Goal: Information Seeking & Learning: Learn about a topic

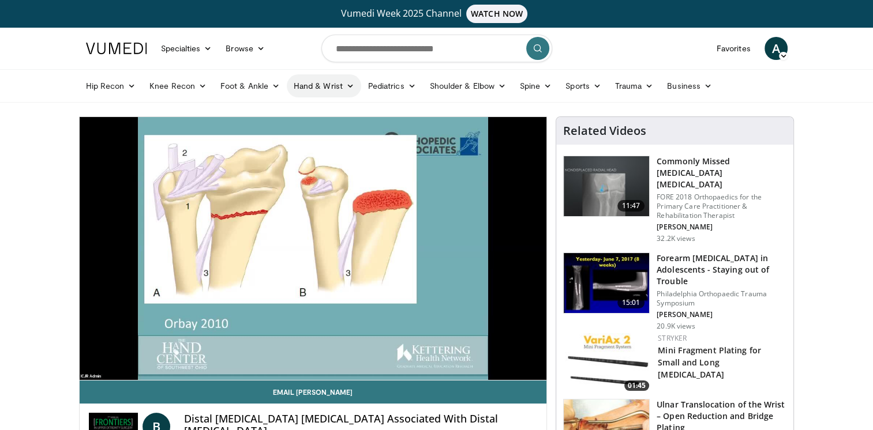
click at [313, 81] on link "Hand & Wrist" at bounding box center [324, 85] width 74 height 23
click at [309, 135] on link "Wrist" at bounding box center [355, 131] width 137 height 18
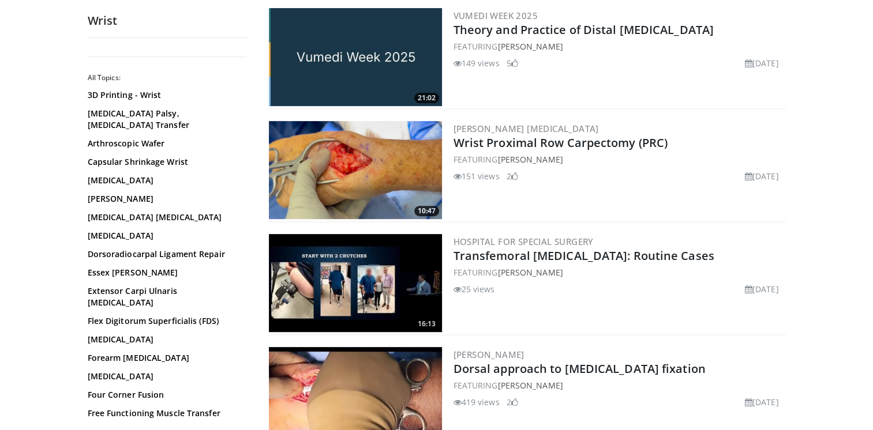
click at [351, 153] on img at bounding box center [355, 170] width 173 height 98
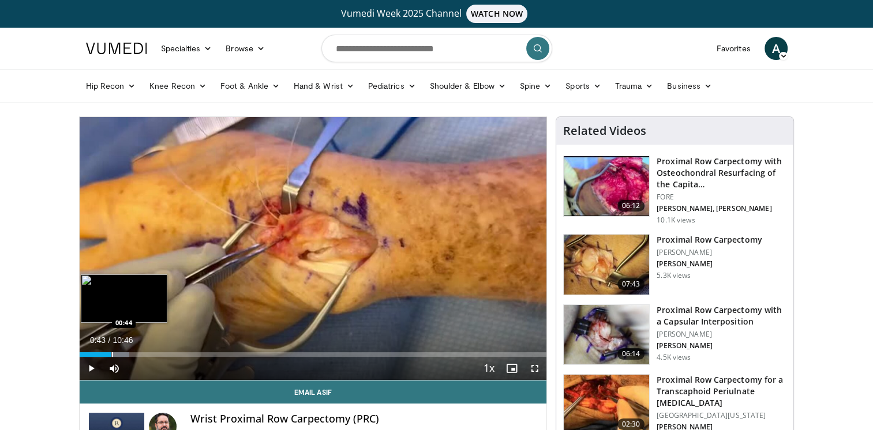
click at [111, 354] on div "Loaded : 10.73% 00:16 00:44" at bounding box center [313, 354] width 467 height 5
click at [141, 351] on div "Loaded : 13.93% 00:45 01:25" at bounding box center [313, 351] width 467 height 11
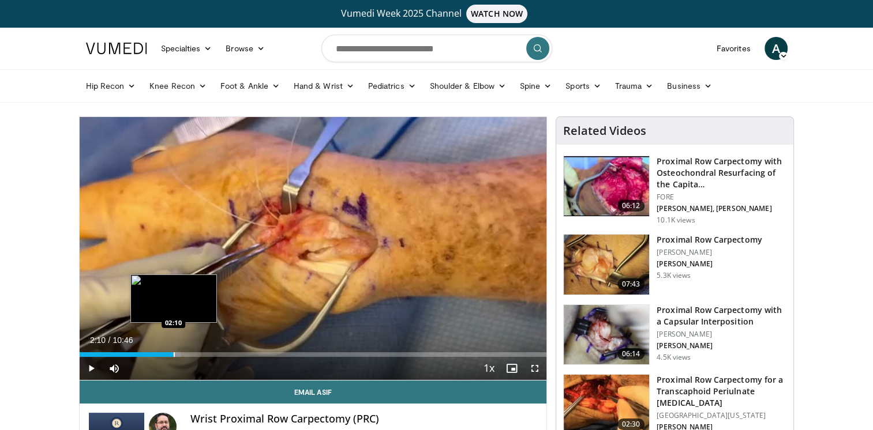
click at [173, 350] on div "Loaded : 21.67% 02:10 02:10" at bounding box center [313, 351] width 467 height 11
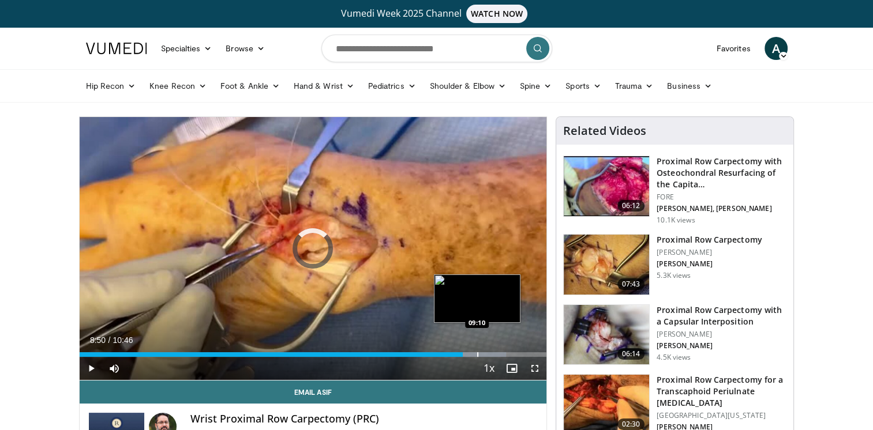
click at [477, 354] on div "Progress Bar" at bounding box center [477, 354] width 1 height 5
click at [499, 352] on div "Progress Bar" at bounding box center [499, 354] width 1 height 5
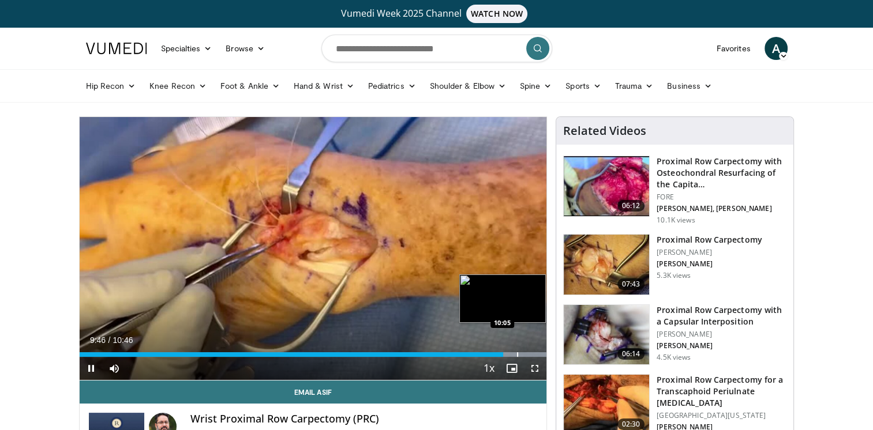
click at [516, 352] on div "Progress Bar" at bounding box center [513, 354] width 66 height 5
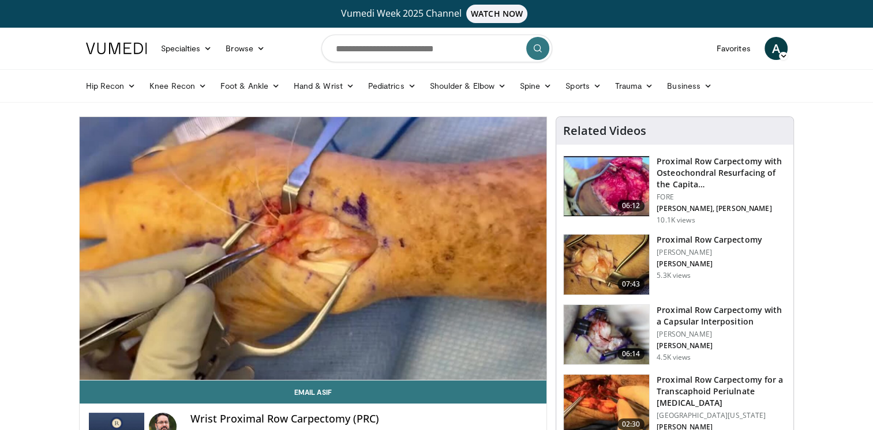
click at [533, 352] on video-js "**********" at bounding box center [313, 249] width 467 height 264
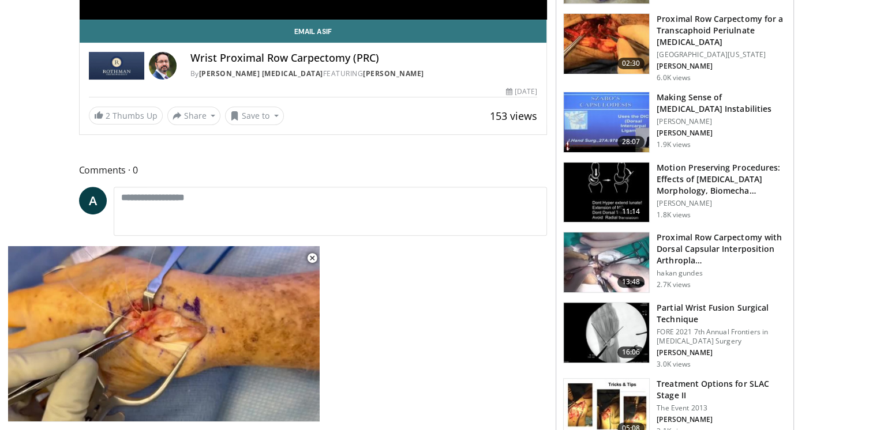
scroll to position [399, 0]
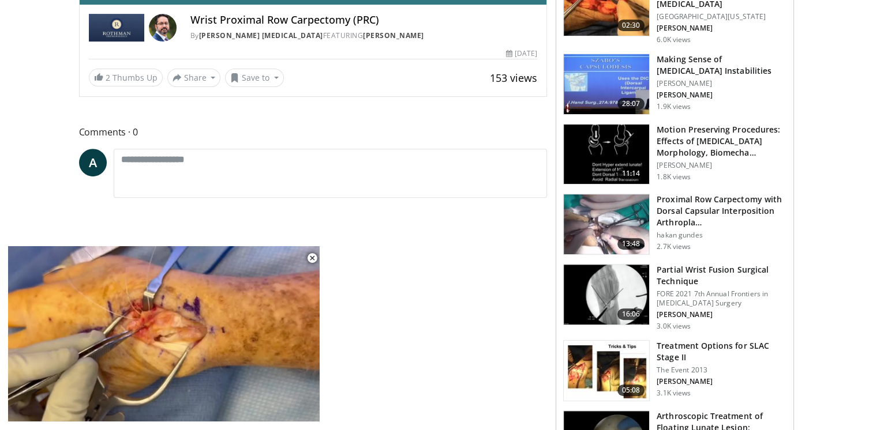
drag, startPoint x: 878, startPoint y: 421, endPoint x: 819, endPoint y: 153, distance: 274.7
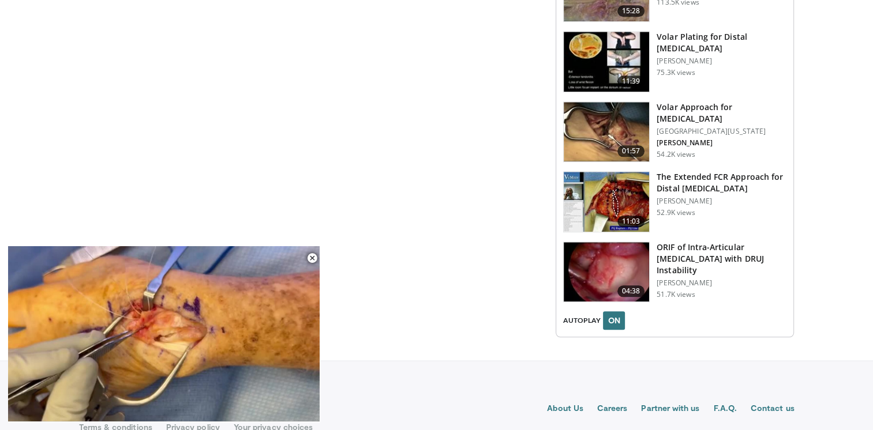
scroll to position [1312, 0]
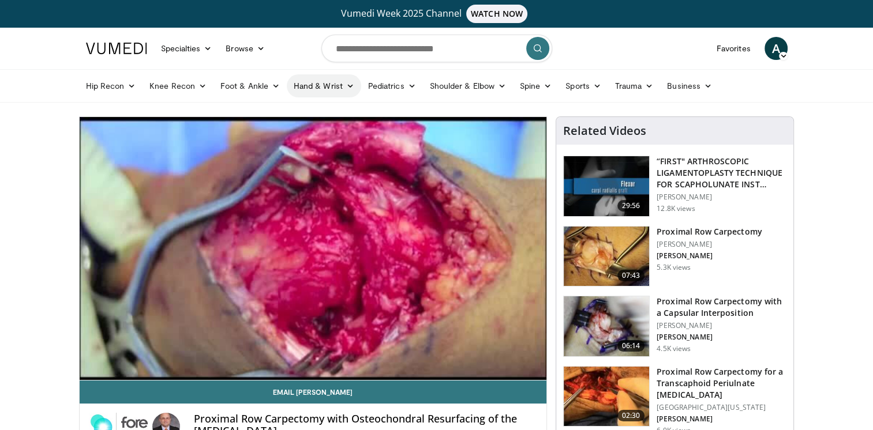
click at [317, 82] on link "Hand & Wrist" at bounding box center [324, 85] width 74 height 23
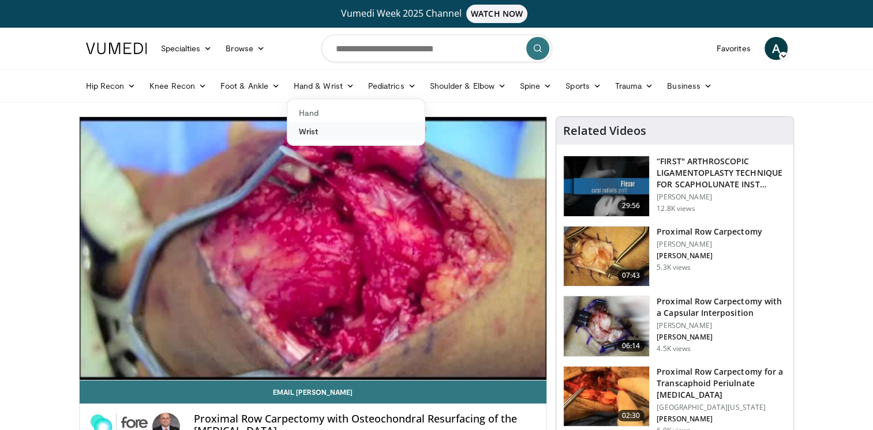
click at [307, 129] on link "Wrist" at bounding box center [355, 131] width 137 height 18
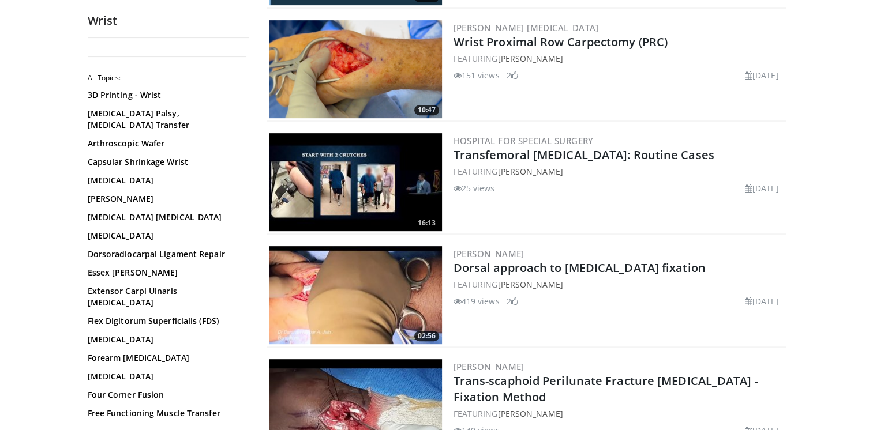
scroll to position [491, 0]
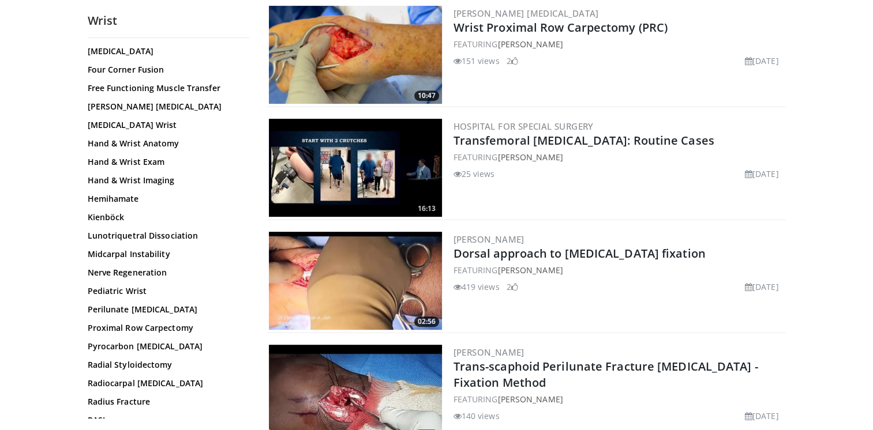
scroll to position [634, 0]
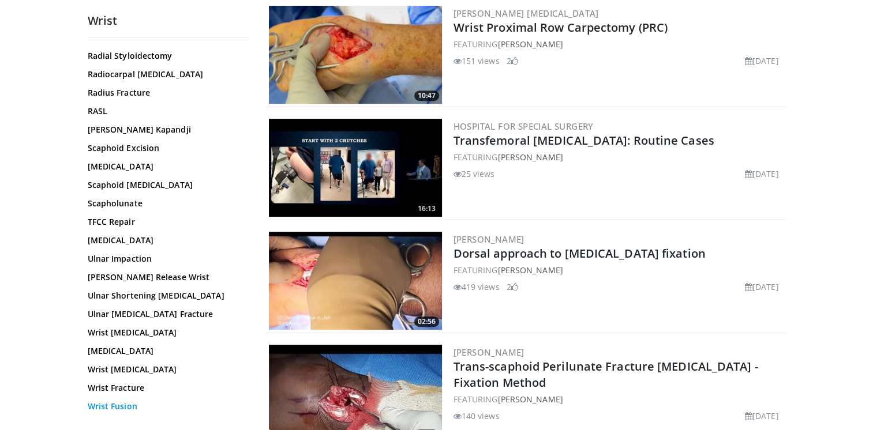
click at [124, 401] on link "Wrist Fusion" at bounding box center [166, 407] width 156 height 12
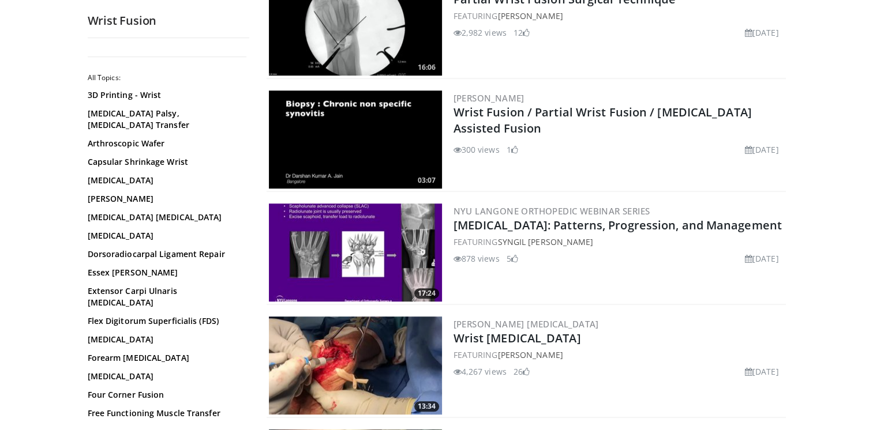
scroll to position [838, 0]
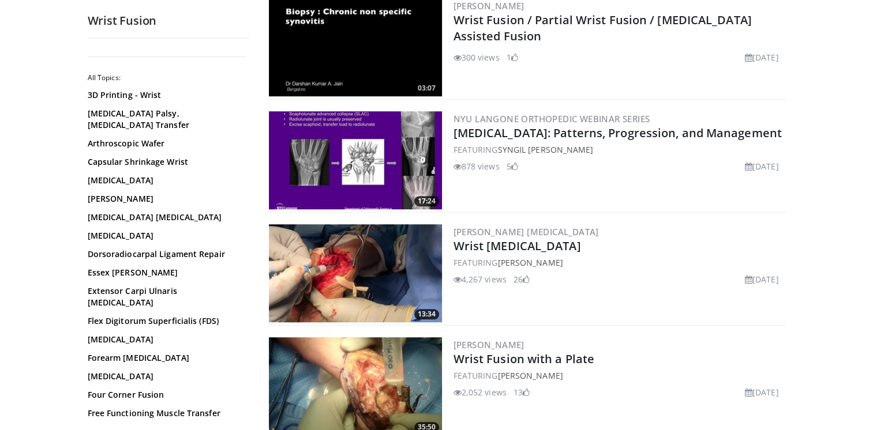
click at [378, 371] on img at bounding box center [355, 386] width 173 height 98
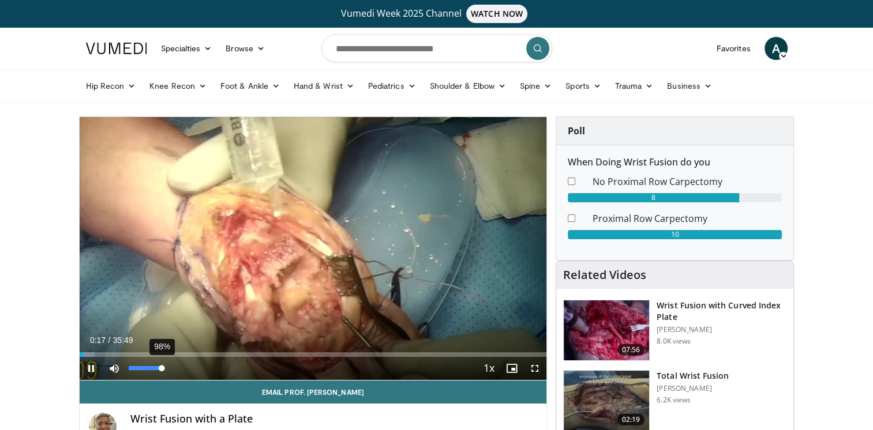
click at [160, 366] on div "Volume Level" at bounding box center [145, 368] width 33 height 4
click at [536, 367] on span "Video Player" at bounding box center [534, 368] width 23 height 23
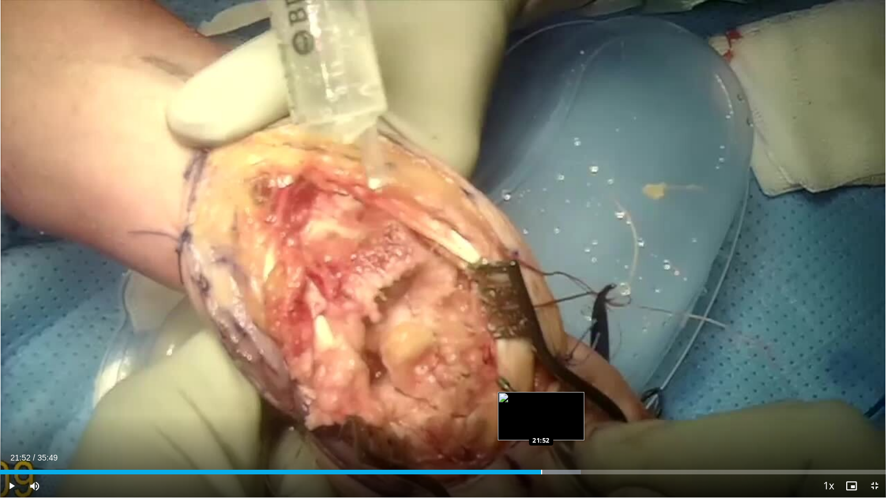
click at [540, 430] on div "Loaded : 65.53% 21:52 21:52" at bounding box center [443, 469] width 886 height 11
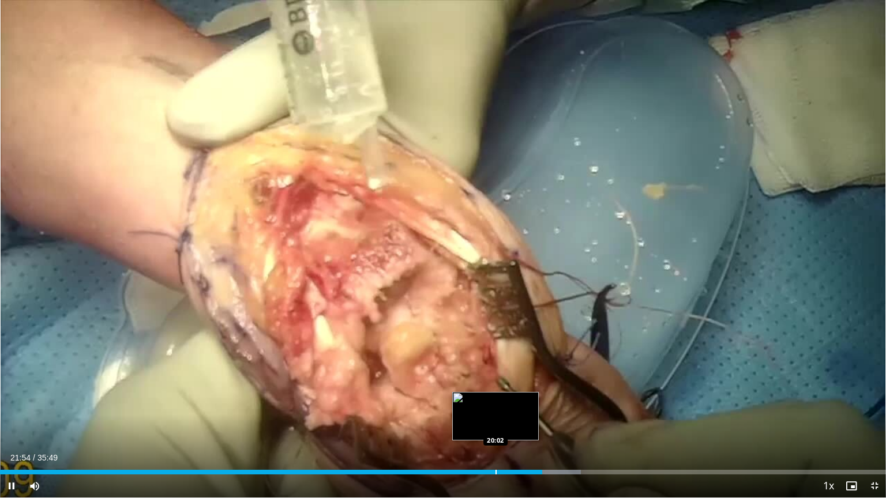
click at [495, 430] on div "Loaded : 65.53% 21:54 20:02" at bounding box center [443, 469] width 886 height 11
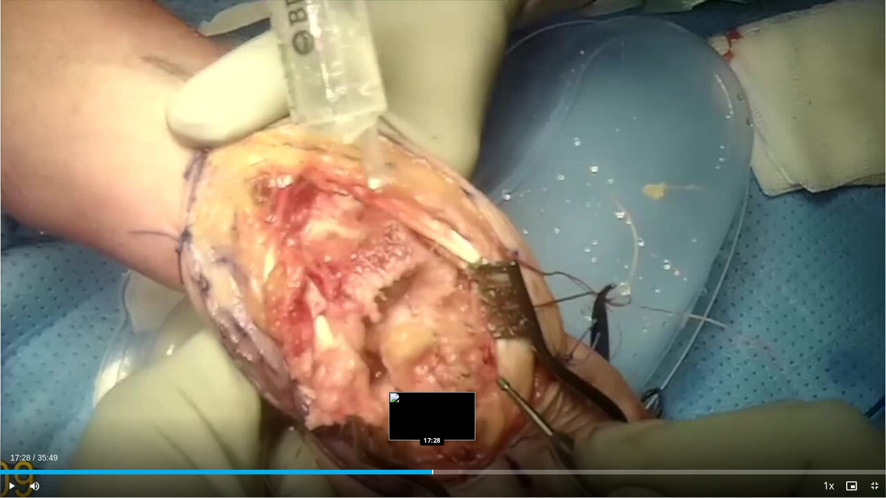
click at [431, 430] on div "Loaded : 48.90% 17:28 17:28" at bounding box center [443, 469] width 886 height 11
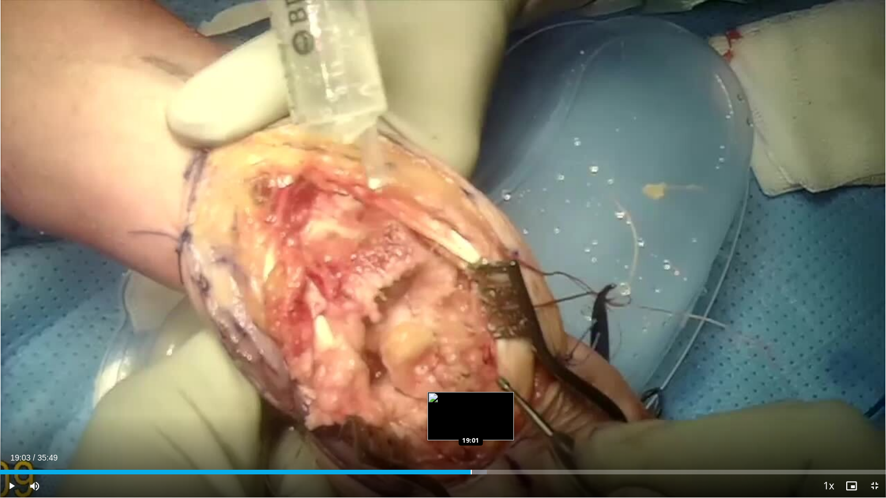
click at [471, 430] on div "Loaded : 54.92% 19:03 19:01" at bounding box center [443, 469] width 886 height 11
click at [491, 430] on div "Loaded : 56.30% 19:05 19:53" at bounding box center [443, 469] width 886 height 11
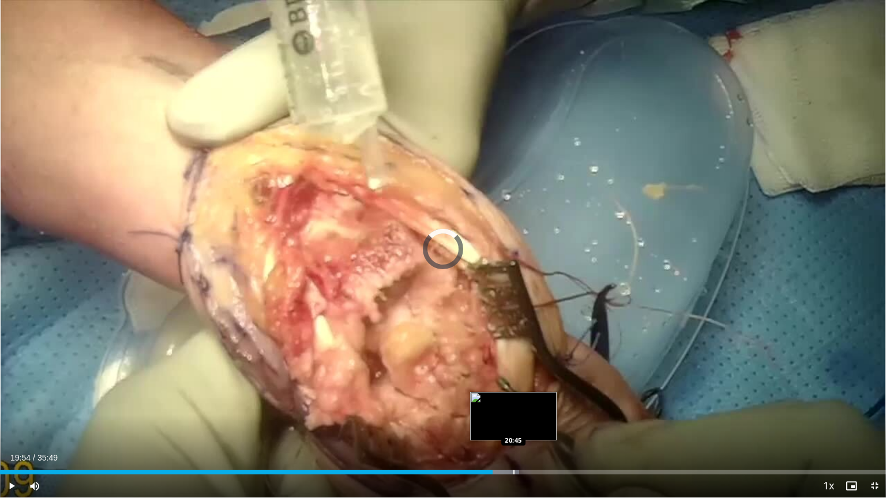
click at [513, 430] on div "Loaded : 58.61% 19:55 20:45" at bounding box center [443, 469] width 886 height 11
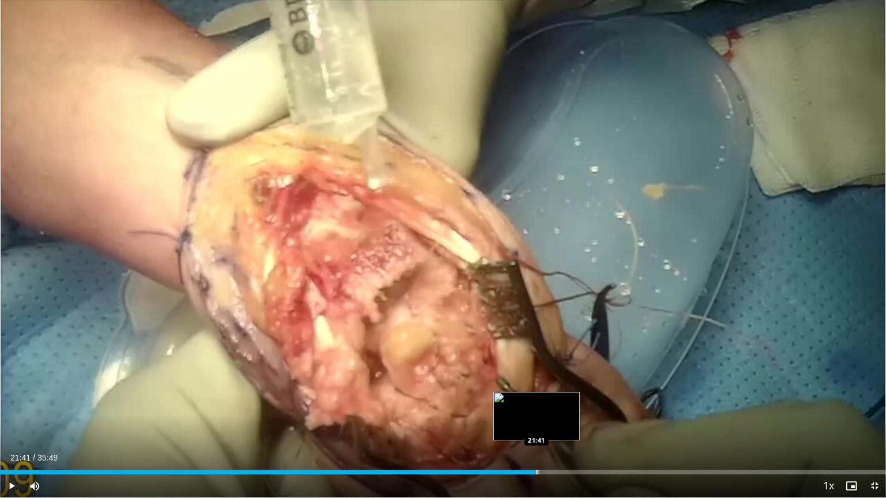
click at [536, 430] on div "Progress Bar" at bounding box center [536, 472] width 1 height 5
click at [557, 430] on div "Loaded : 63.69% 21:44 22:31" at bounding box center [443, 469] width 886 height 11
click at [576, 430] on div "Progress Bar" at bounding box center [576, 472] width 1 height 5
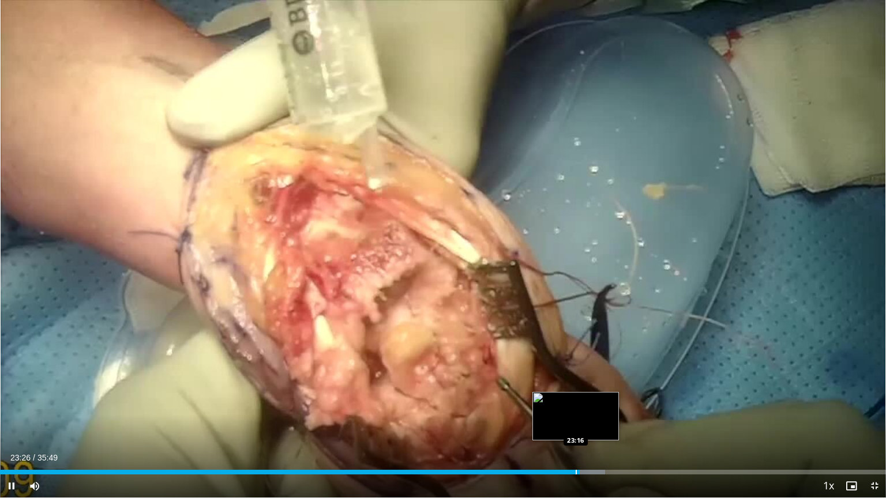
click at [575, 430] on video-js "**********" at bounding box center [443, 249] width 886 height 498
click at [600, 430] on div "Progress Bar" at bounding box center [600, 472] width 1 height 5
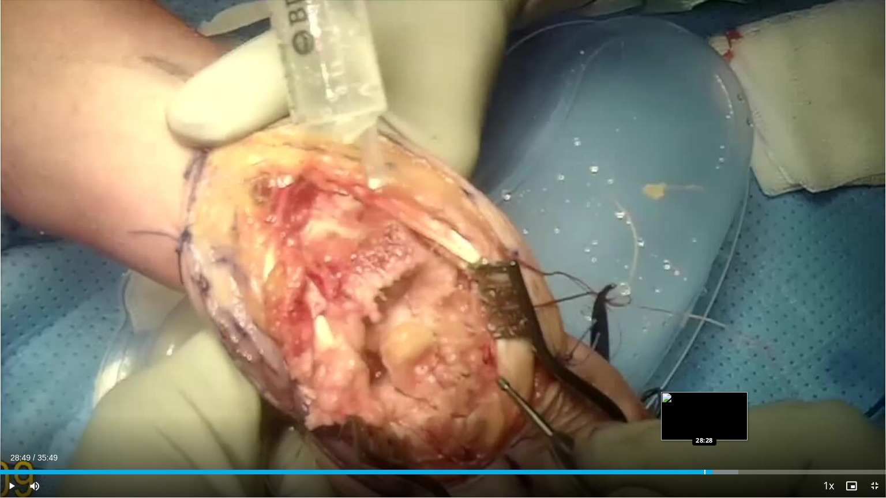
click at [704, 430] on div "Loaded : 83.36% 28:49 28:28" at bounding box center [443, 469] width 886 height 11
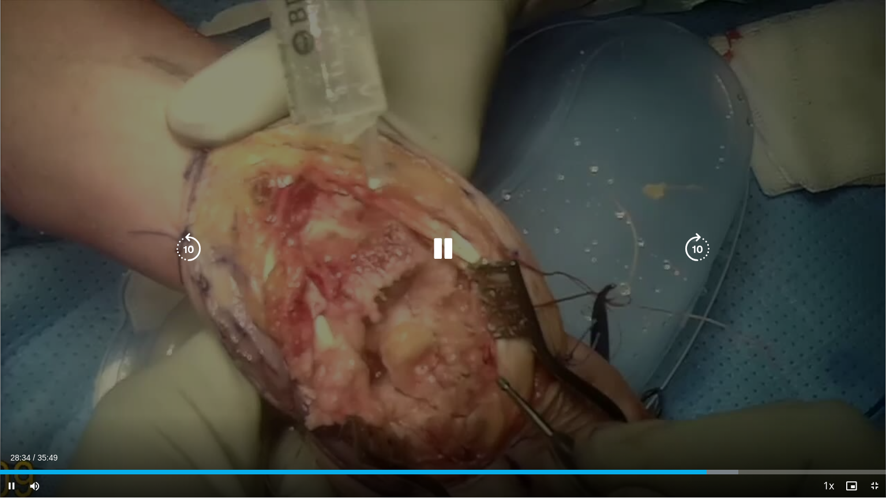
click at [704, 430] on video-js "**********" at bounding box center [443, 249] width 886 height 498
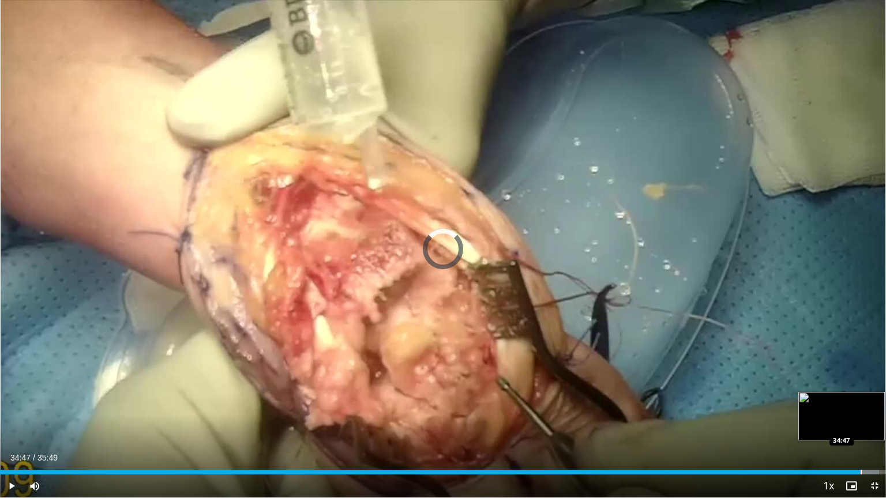
click at [861, 430] on div "Progress Bar" at bounding box center [861, 472] width 1 height 5
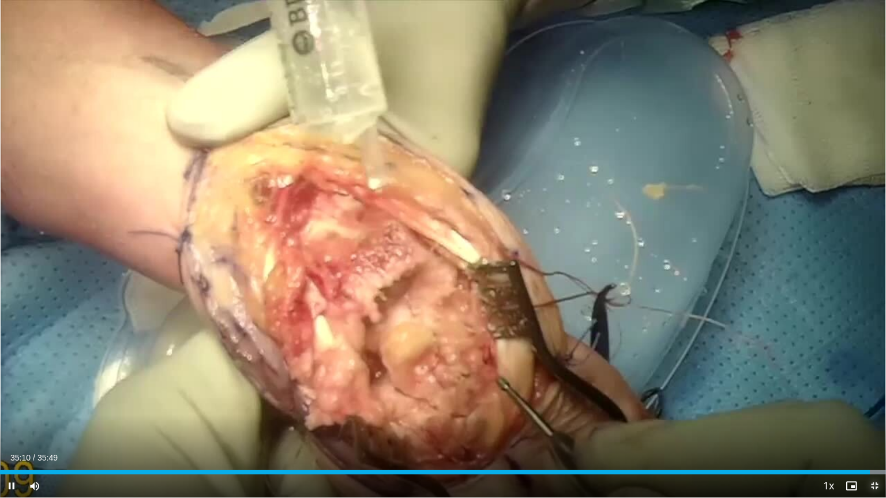
click at [872, 430] on span "Video Player" at bounding box center [874, 486] width 23 height 23
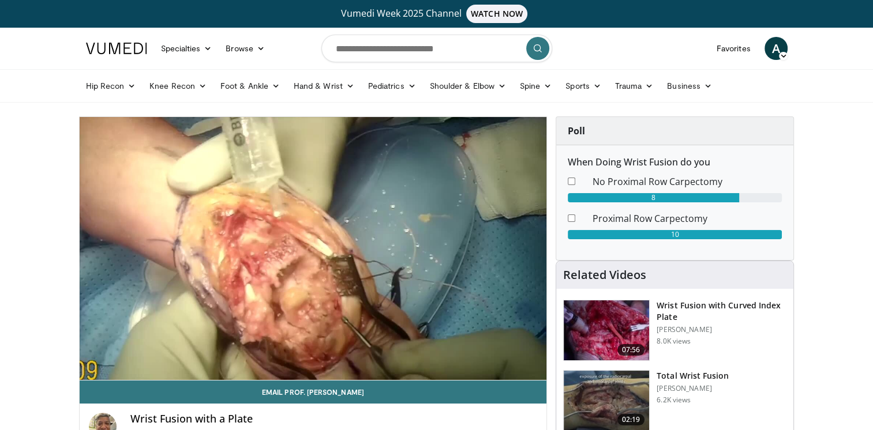
click at [621, 318] on img at bounding box center [606, 331] width 85 height 60
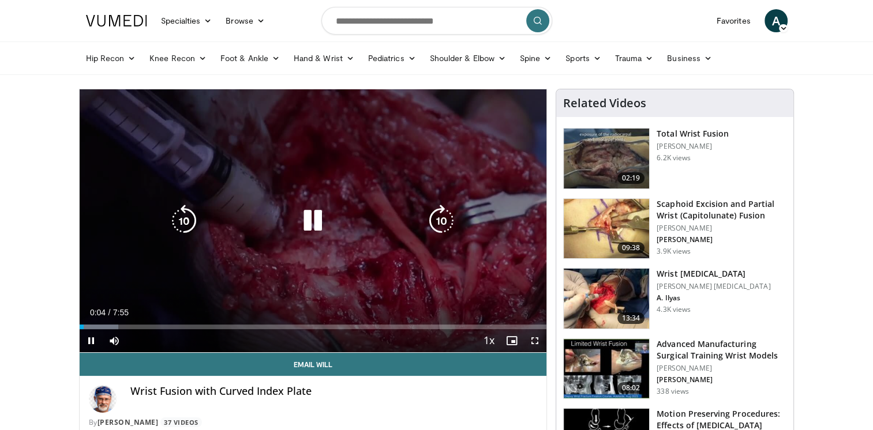
click at [197, 288] on div "10 seconds Tap to unmute" at bounding box center [313, 220] width 467 height 263
click at [310, 223] on icon "Video Player" at bounding box center [312, 221] width 32 height 32
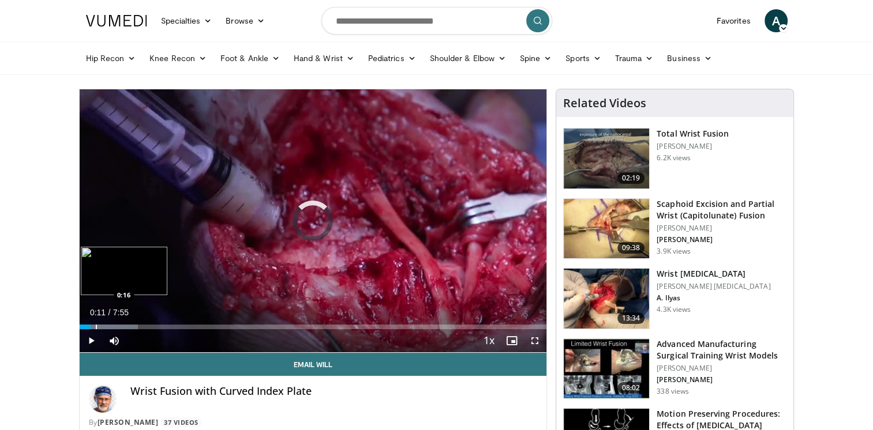
click at [96, 326] on div "Progress Bar" at bounding box center [96, 327] width 1 height 5
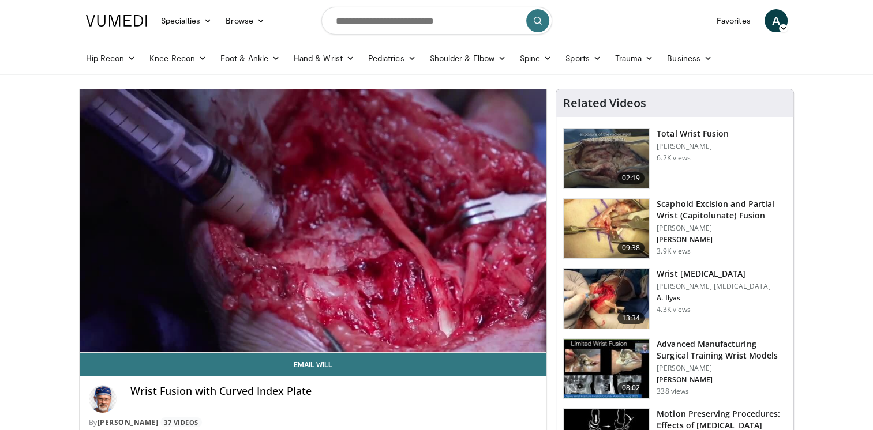
click at [108, 326] on video-js "**********" at bounding box center [313, 221] width 467 height 264
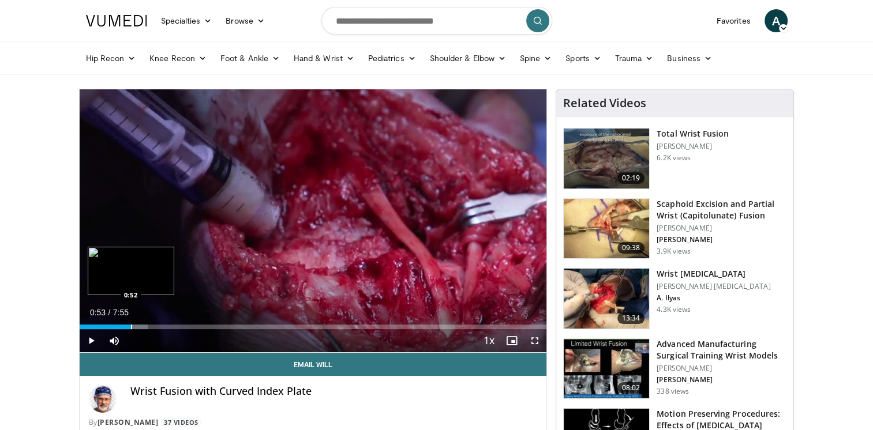
click at [132, 326] on div "Loaded : 14.69% 0:53 0:52" at bounding box center [313, 327] width 467 height 5
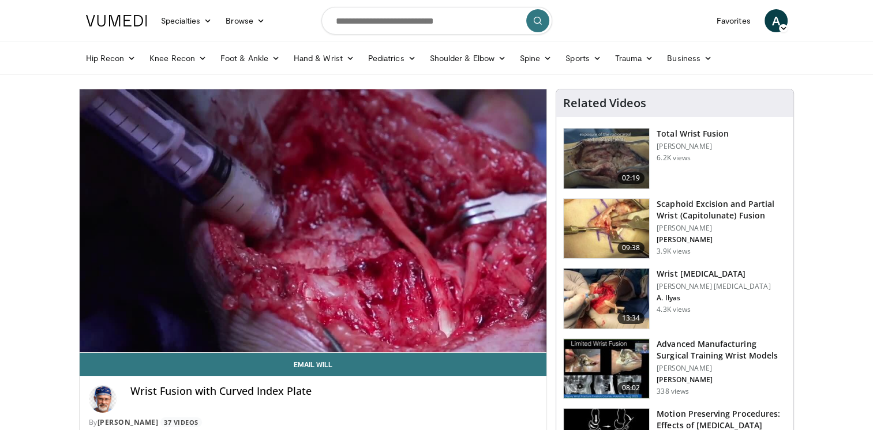
click at [149, 326] on video-js "**********" at bounding box center [313, 221] width 467 height 264
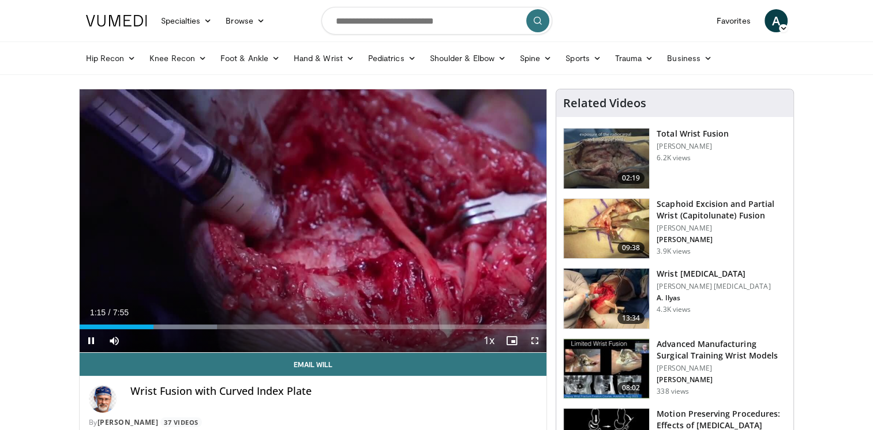
click at [534, 340] on span "Video Player" at bounding box center [534, 340] width 23 height 23
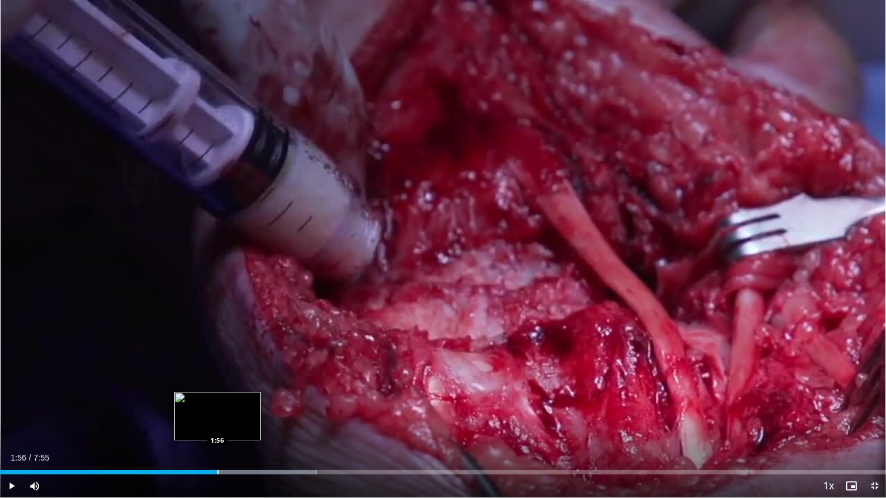
click at [217, 430] on div "Progress Bar" at bounding box center [217, 472] width 1 height 5
click at [263, 430] on div "Loaded : 42.02% 2:15 2:21" at bounding box center [443, 469] width 886 height 11
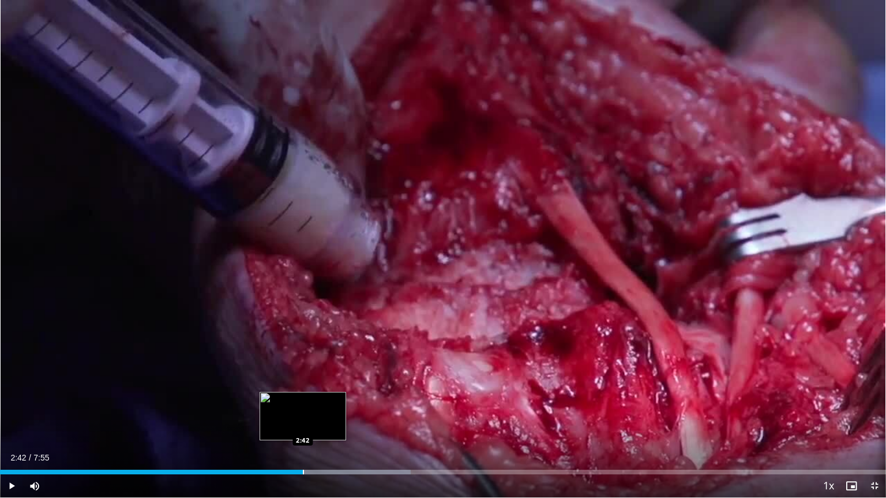
click at [303, 430] on div "Progress Bar" at bounding box center [303, 472] width 1 height 5
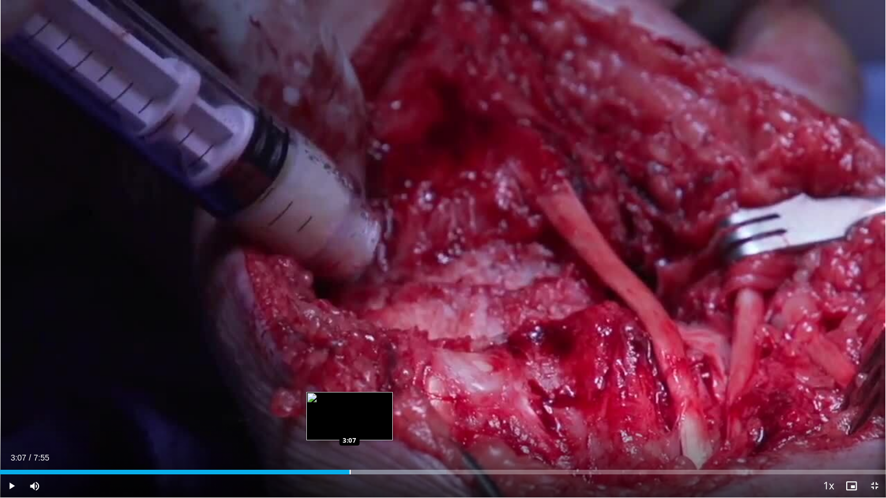
click at [350, 430] on div "Loaded : 50.42% 3:07 3:07" at bounding box center [443, 469] width 886 height 11
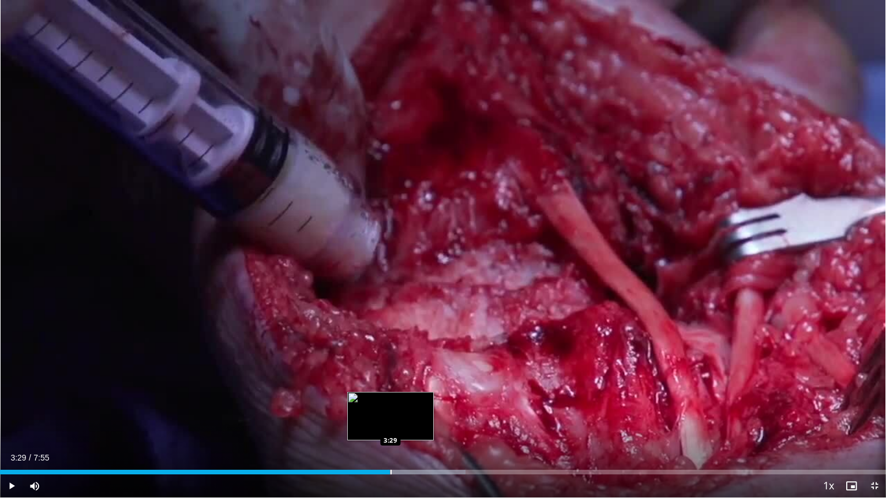
click at [390, 430] on div "Progress Bar" at bounding box center [380, 472] width 170 height 5
click at [422, 430] on div "Progress Bar" at bounding box center [422, 472] width 1 height 5
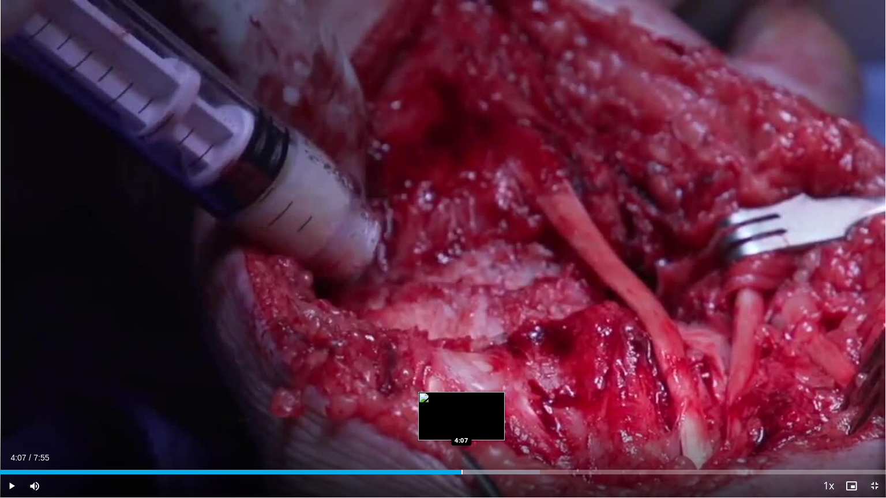
click at [461, 430] on div "Progress Bar" at bounding box center [461, 472] width 1 height 5
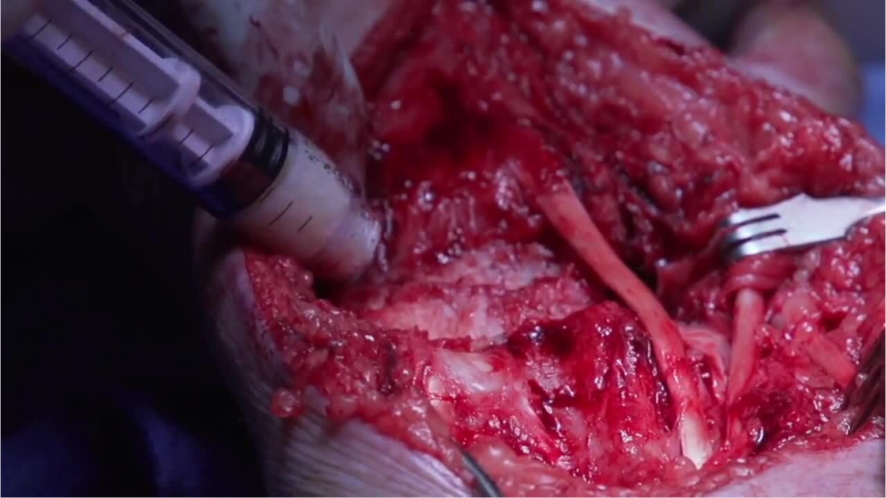
click at [495, 430] on video-js "**********" at bounding box center [443, 249] width 886 height 498
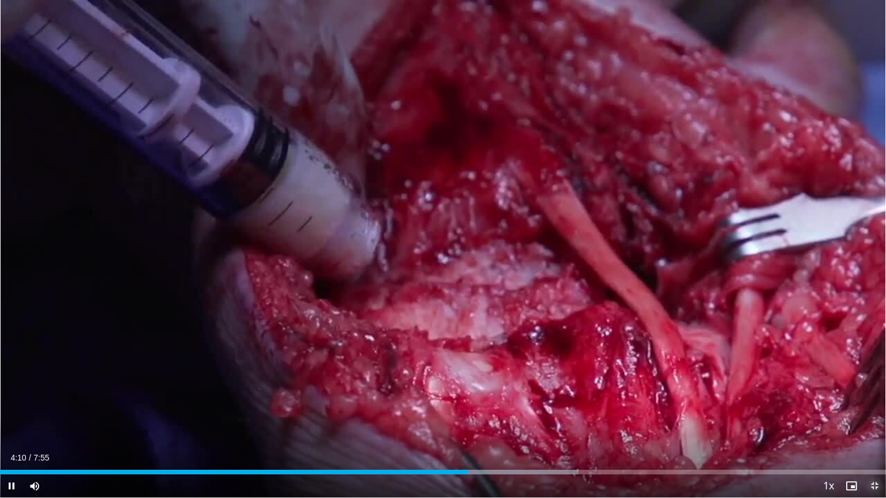
click at [872, 430] on span "Video Player" at bounding box center [874, 486] width 23 height 23
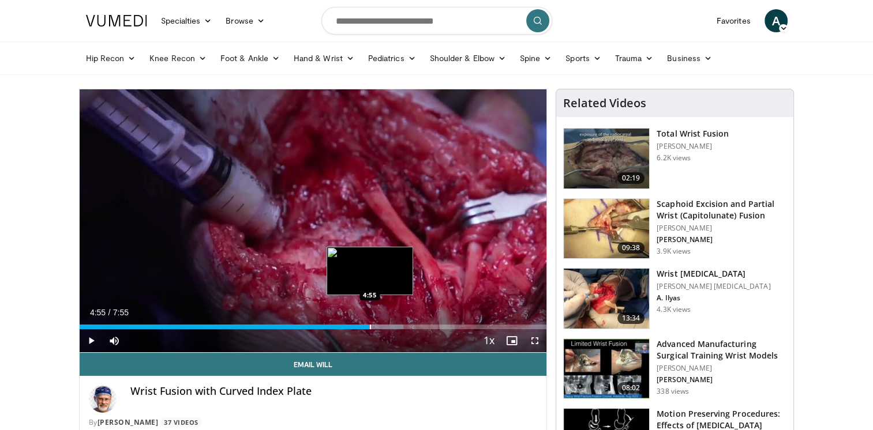
click at [370, 326] on div "Progress Bar" at bounding box center [370, 327] width 1 height 5
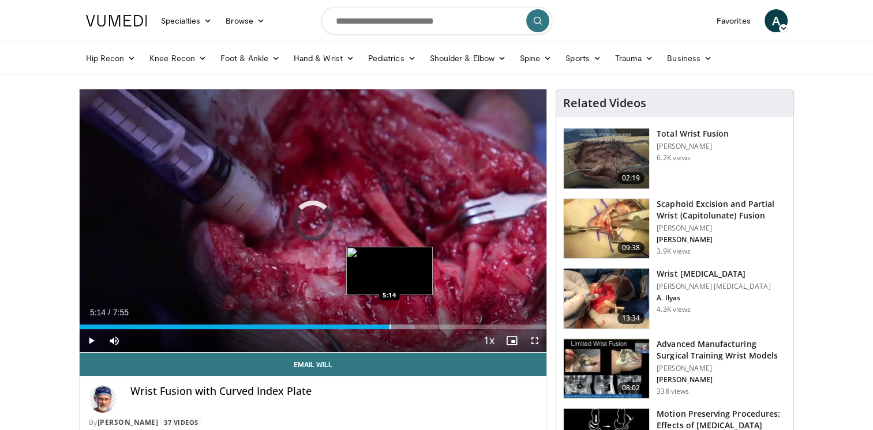
click at [389, 326] on div "Progress Bar" at bounding box center [389, 327] width 1 height 5
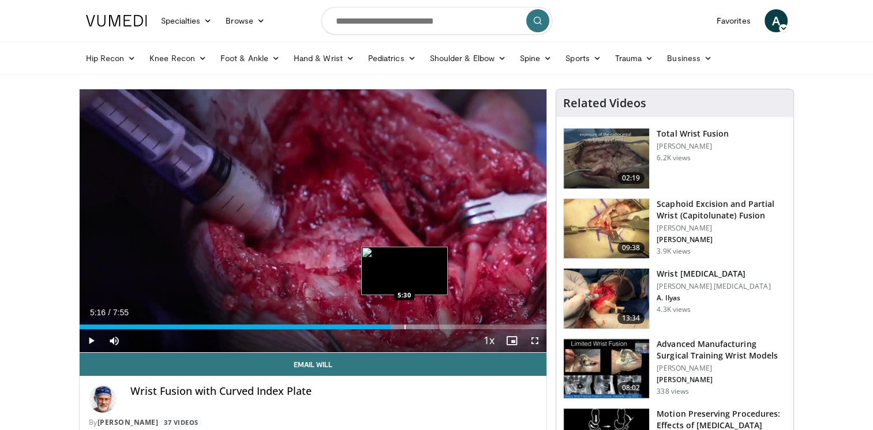
click at [404, 326] on div "Progress Bar" at bounding box center [404, 327] width 1 height 5
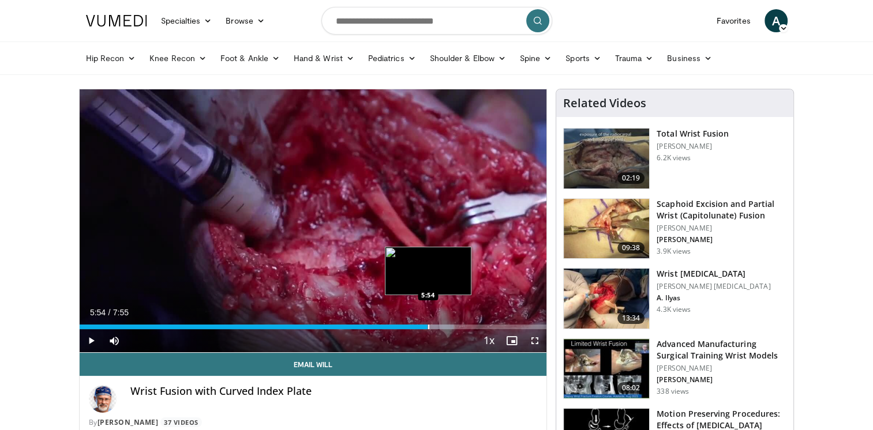
click at [428, 326] on div "Progress Bar" at bounding box center [428, 327] width 1 height 5
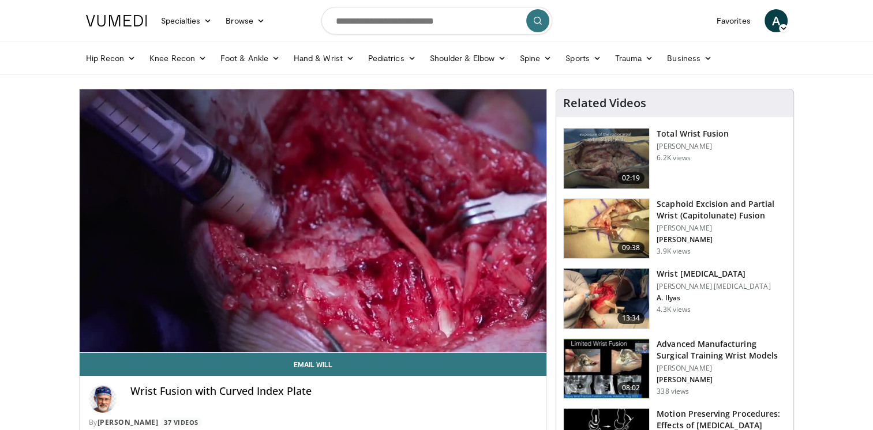
click at [453, 326] on video-js "**********" at bounding box center [313, 221] width 467 height 264
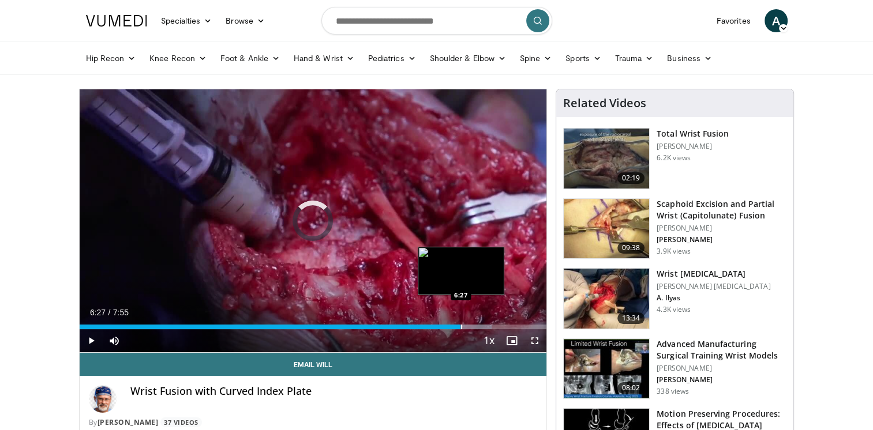
click at [461, 327] on div "Progress Bar" at bounding box center [461, 327] width 1 height 5
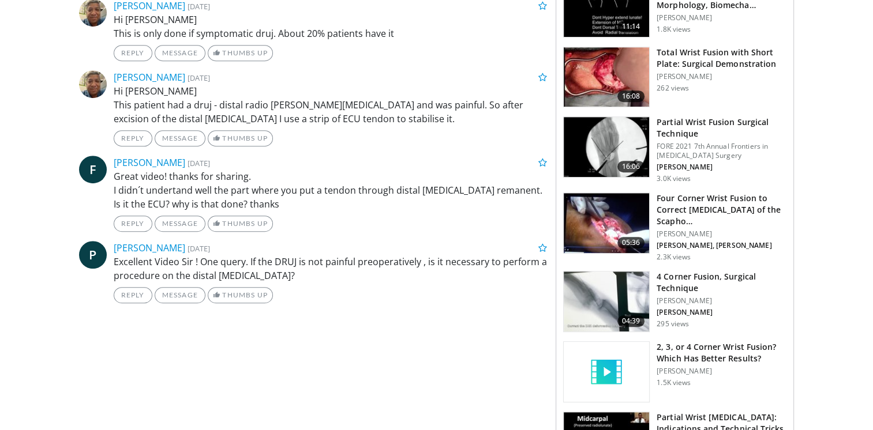
scroll to position [270, 0]
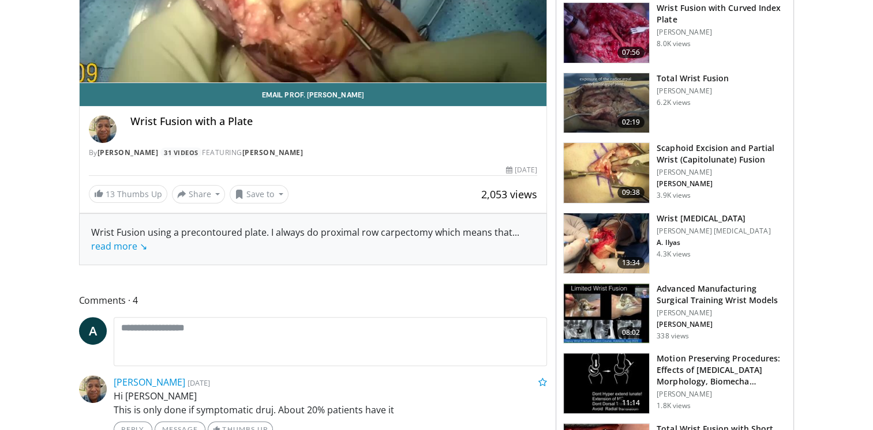
click at [616, 85] on img at bounding box center [606, 103] width 85 height 60
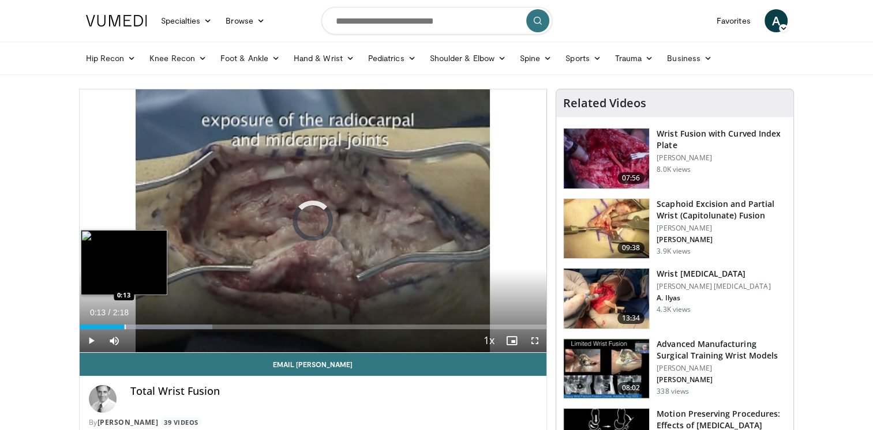
click at [125, 325] on div "Progress Bar" at bounding box center [125, 327] width 1 height 5
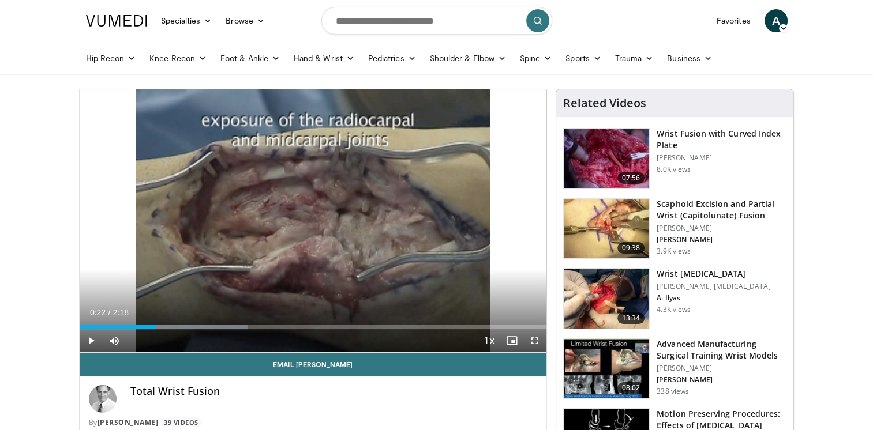
click at [156, 328] on div "Progress Bar" at bounding box center [156, 327] width 1 height 5
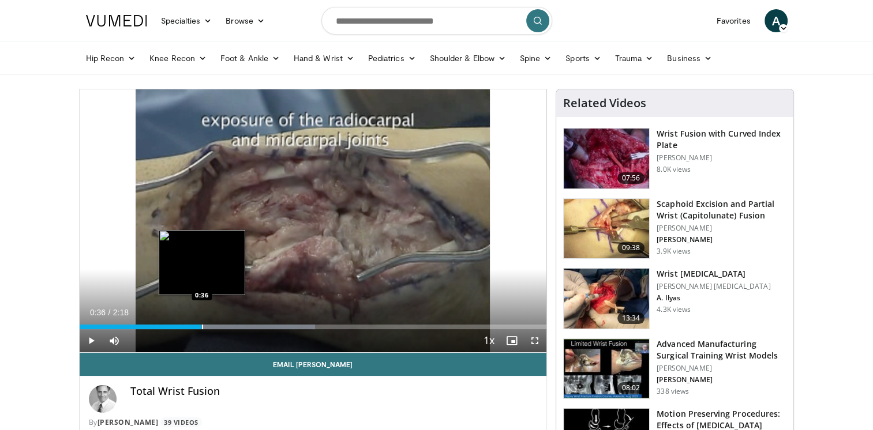
click at [202, 328] on div "Progress Bar" at bounding box center [202, 327] width 1 height 5
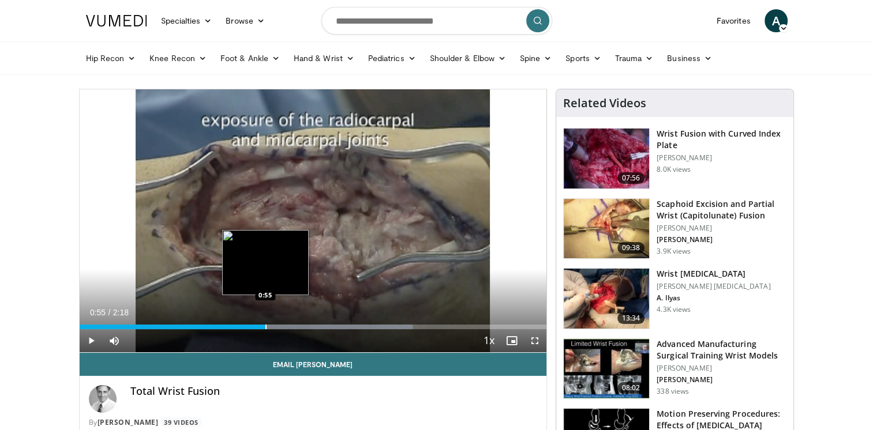
click at [265, 326] on div "Progress Bar" at bounding box center [265, 327] width 1 height 5
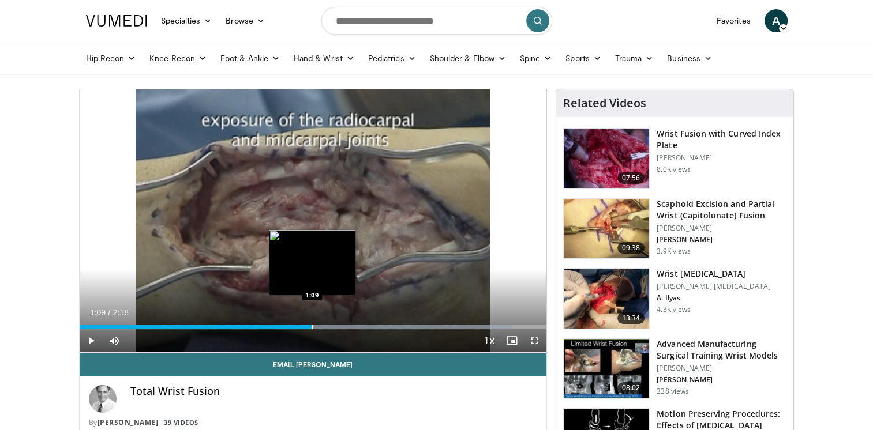
click at [312, 326] on div "Progress Bar" at bounding box center [312, 327] width 1 height 5
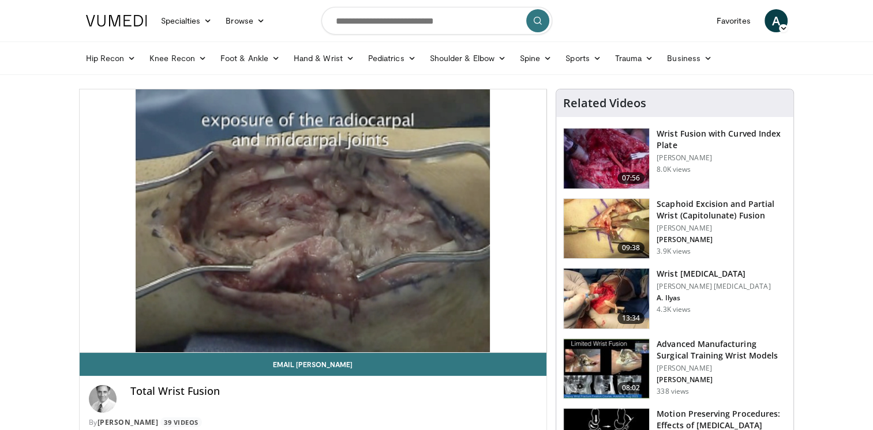
click at [344, 326] on video-js "**********" at bounding box center [313, 221] width 467 height 264
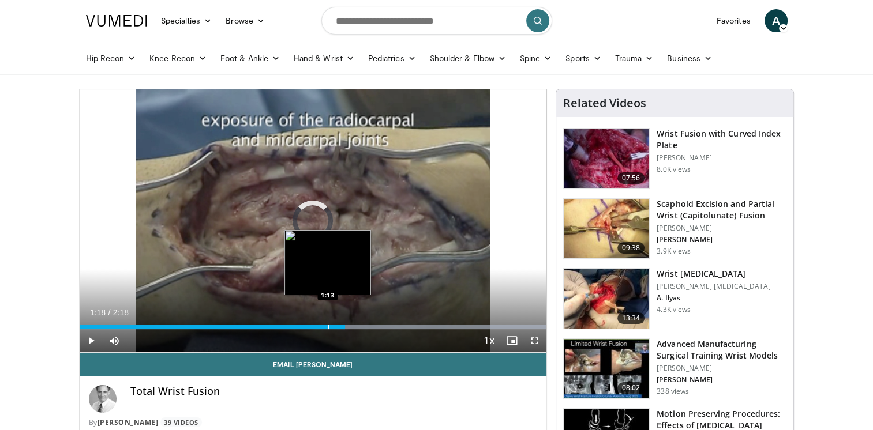
click at [327, 321] on div "Loaded : 99.89% 1:18 1:13" at bounding box center [313, 323] width 467 height 11
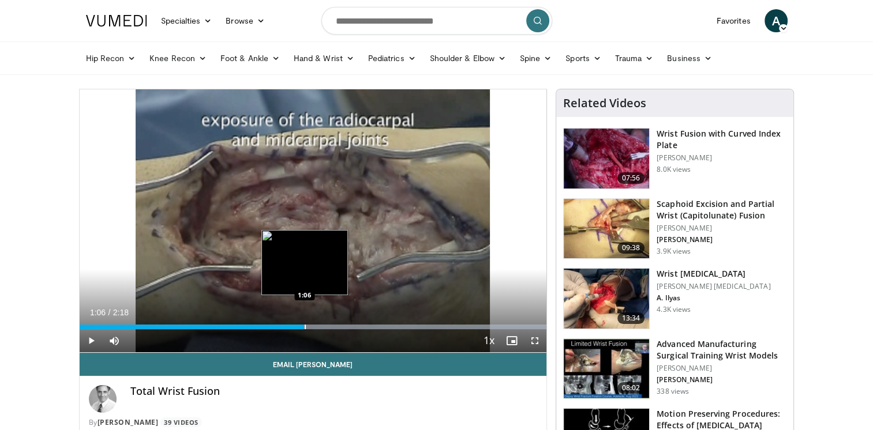
click at [304, 321] on div "Loaded : 100.00% 1:06 1:06" at bounding box center [313, 323] width 467 height 11
click at [301, 326] on div "Progress Bar" at bounding box center [301, 327] width 1 height 5
click at [281, 325] on div "1:11" at bounding box center [181, 327] width 202 height 5
click at [290, 326] on div "Progress Bar" at bounding box center [290, 327] width 1 height 5
click at [283, 325] on div "Progress Bar" at bounding box center [283, 327] width 1 height 5
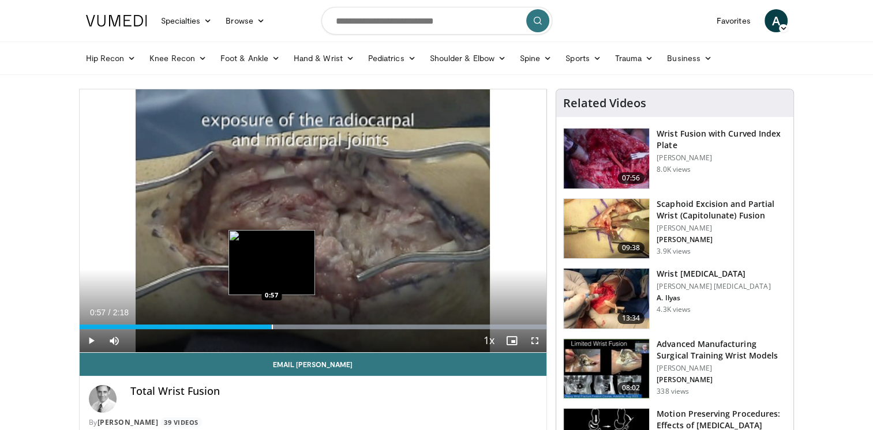
click at [271, 322] on div "Loaded : 100.00% 0:57 0:57" at bounding box center [313, 323] width 467 height 11
click at [266, 322] on div "Loaded : 100.00% 0:55 0:55" at bounding box center [313, 323] width 467 height 11
click at [253, 325] on div "Progress Bar" at bounding box center [253, 327] width 1 height 5
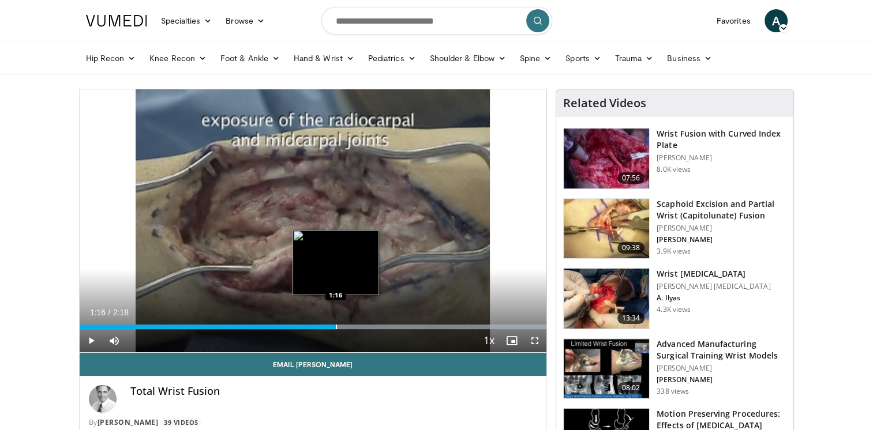
click at [335, 324] on div "Loaded : 100.00% 1:13 1:16" at bounding box center [313, 323] width 467 height 11
click at [360, 326] on div "Progress Bar" at bounding box center [360, 327] width 1 height 5
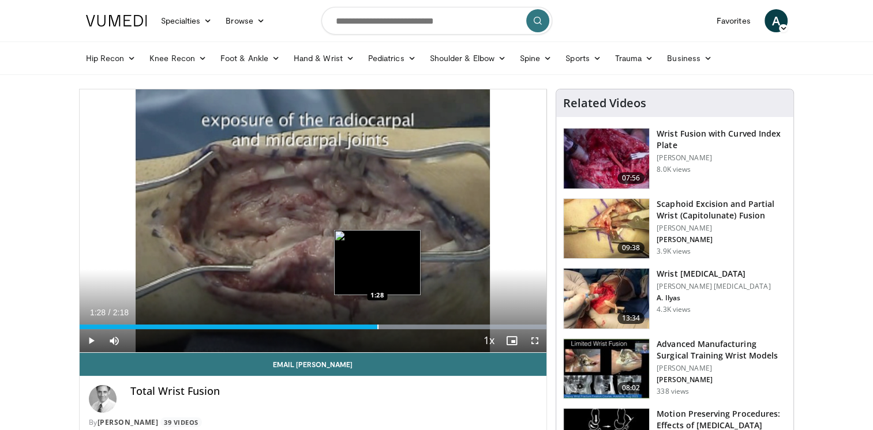
click at [377, 326] on div "Progress Bar" at bounding box center [377, 327] width 1 height 5
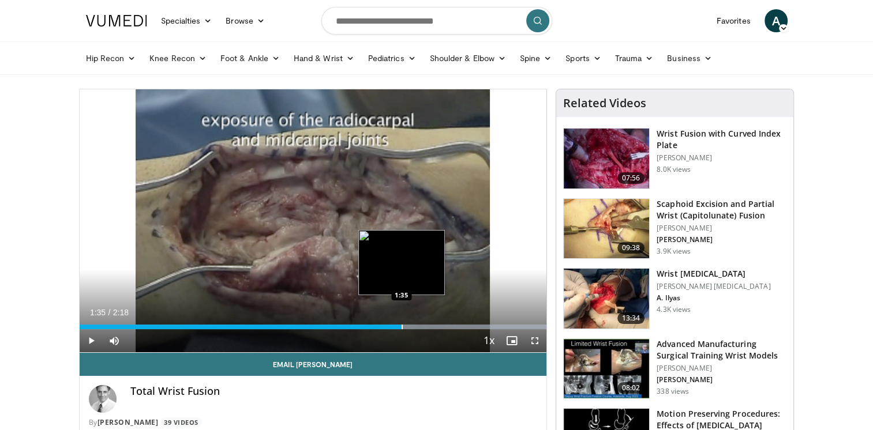
click at [401, 325] on div "Progress Bar" at bounding box center [401, 327] width 1 height 5
click at [418, 325] on div "Progress Bar" at bounding box center [418, 327] width 1 height 5
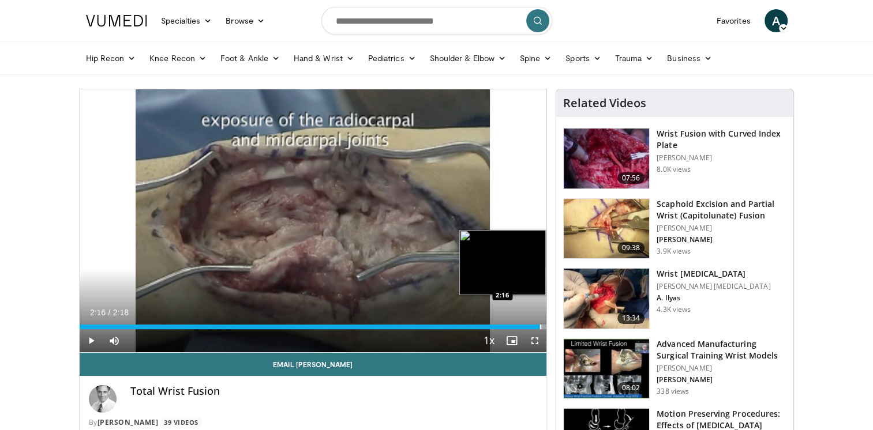
click at [540, 325] on div "Progress Bar" at bounding box center [540, 327] width 1 height 5
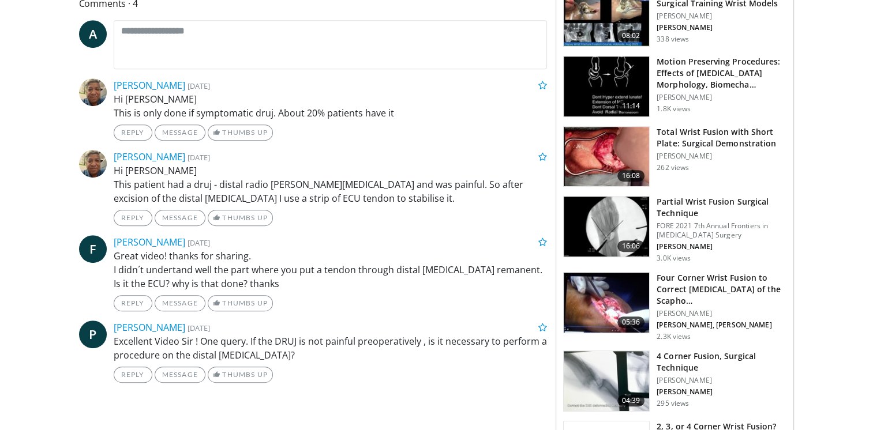
scroll to position [270, 0]
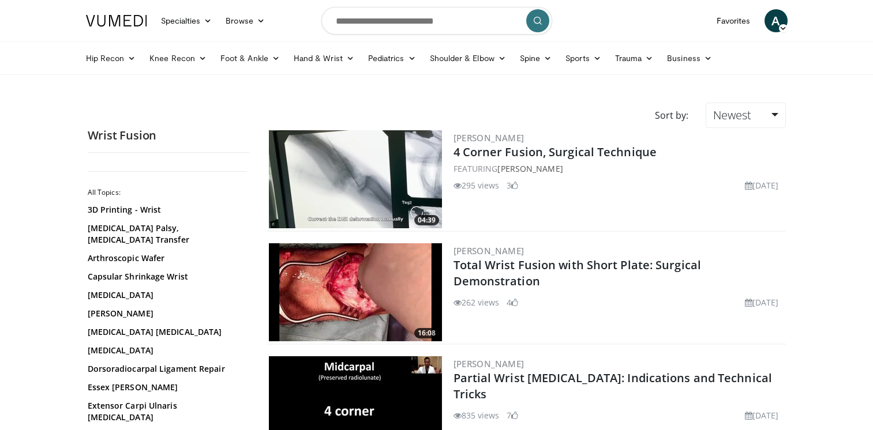
scroll to position [860, 0]
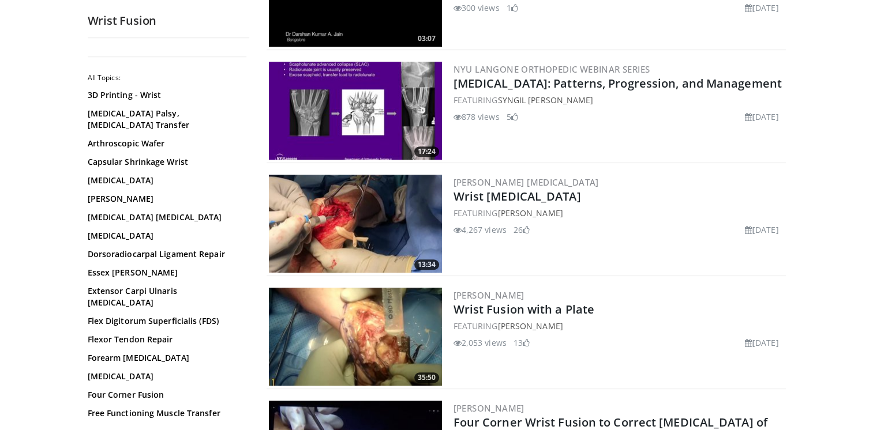
click at [249, 375] on div "Wrist Fusion All Topics: 3D Printing - Wrist [MEDICAL_DATA] Palsy, [MEDICAL_DAT…" at bounding box center [168, 285] width 179 height 2035
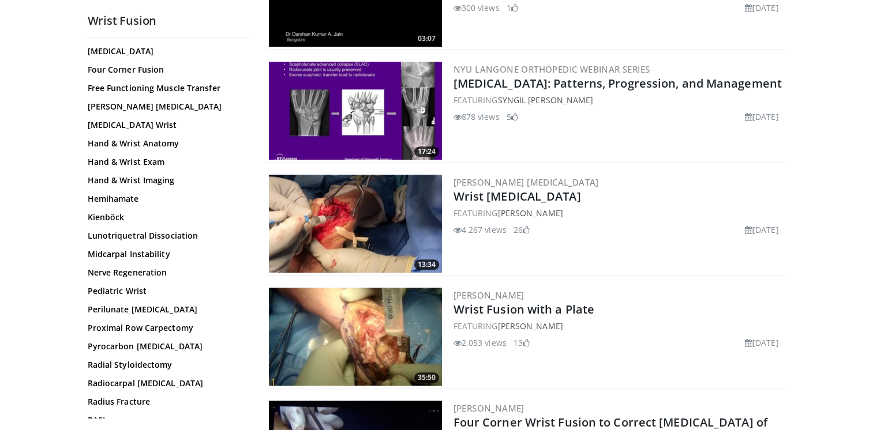
scroll to position [634, 0]
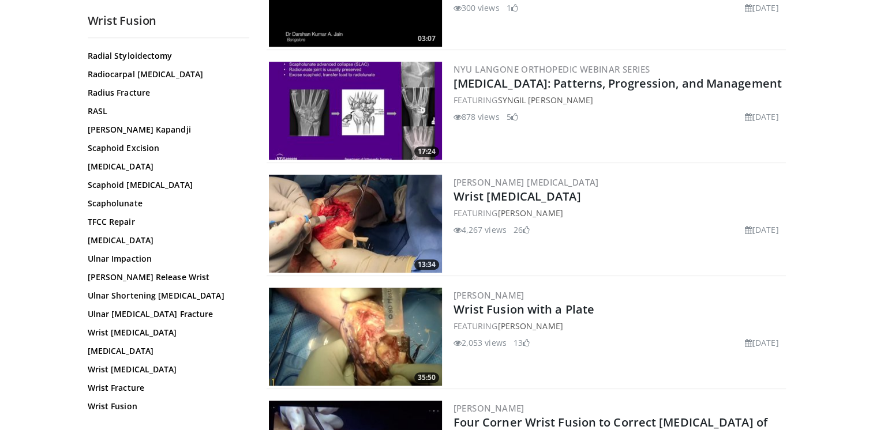
click at [133, 124] on link "[PERSON_NAME] Kapandji" at bounding box center [166, 130] width 156 height 12
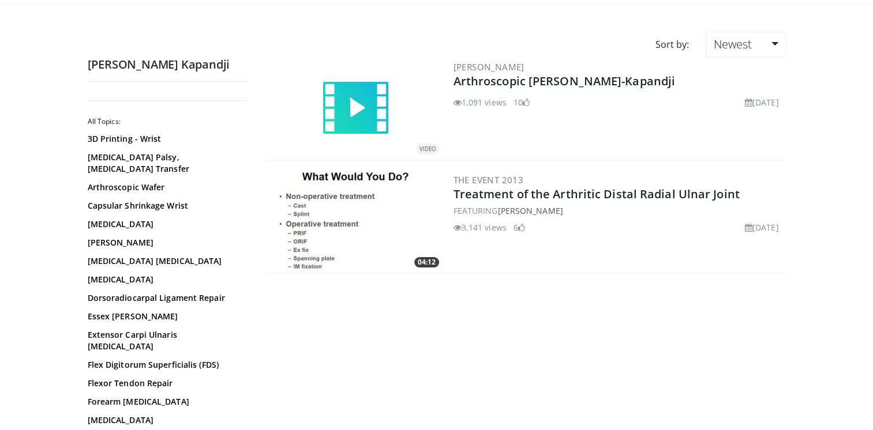
scroll to position [103, 0]
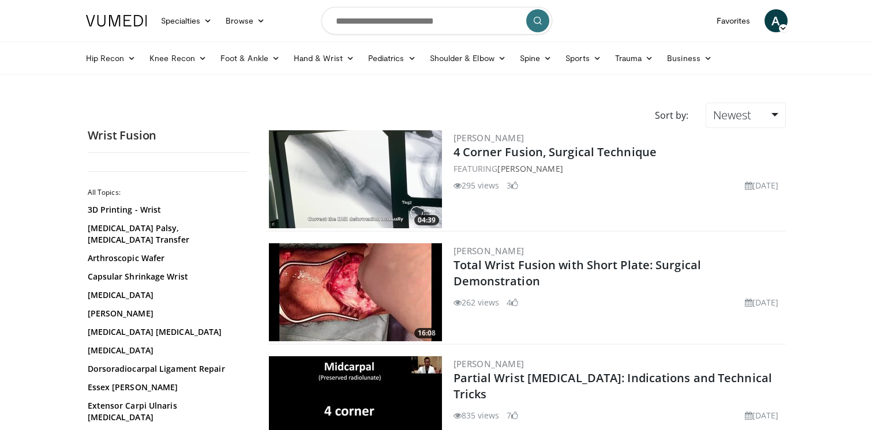
scroll to position [860, 0]
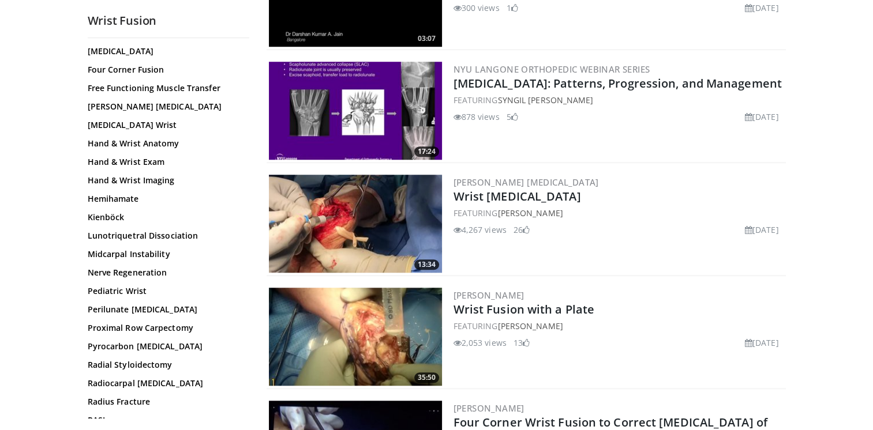
scroll to position [634, 0]
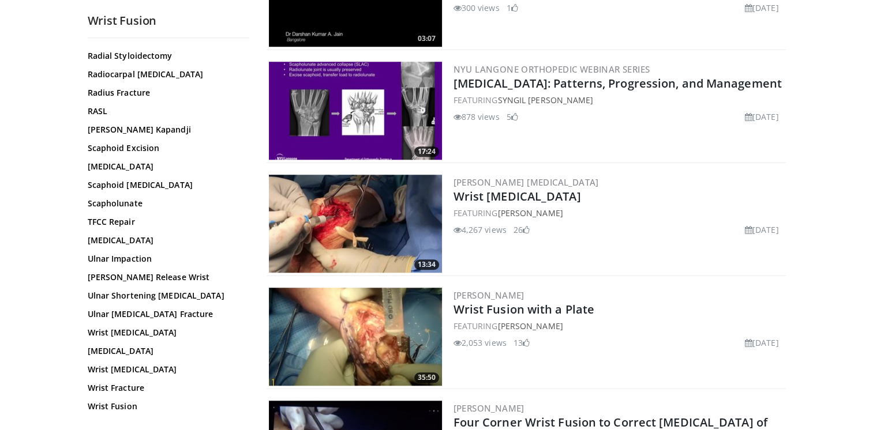
click at [246, 419] on div "Wrist Fusion All Topics: 3D Printing - Wrist Anterior Interosseous Nerve Palsy,…" at bounding box center [168, 285] width 179 height 2035
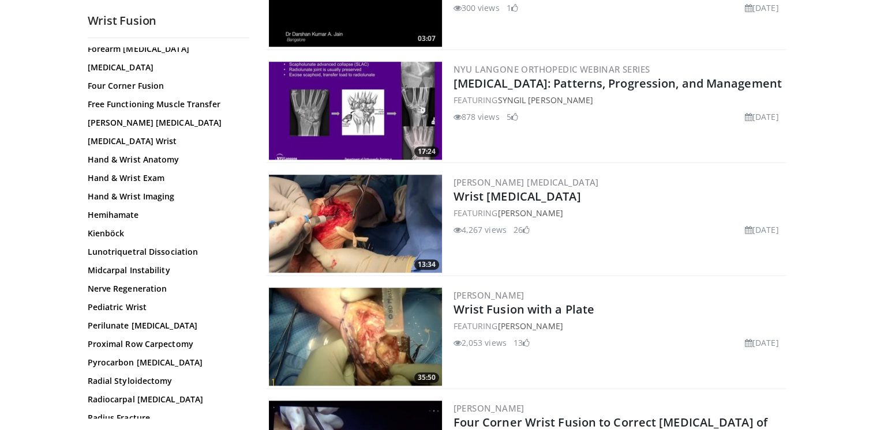
scroll to position [0, 0]
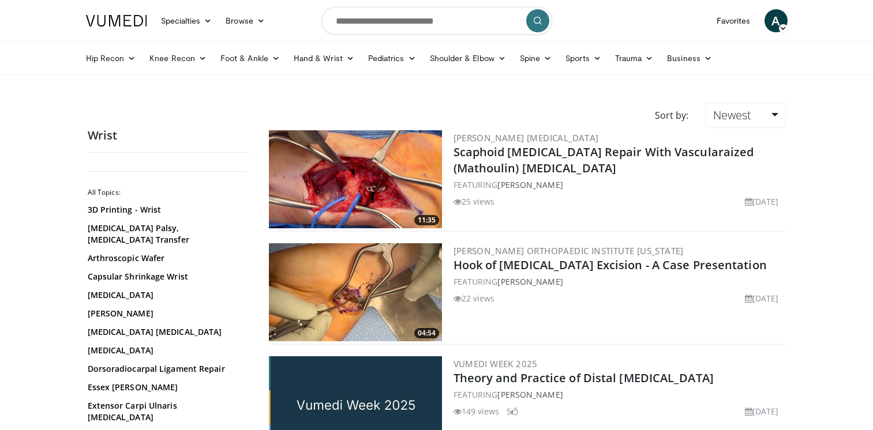
scroll to position [464, 0]
